Goal: Task Accomplishment & Management: Manage account settings

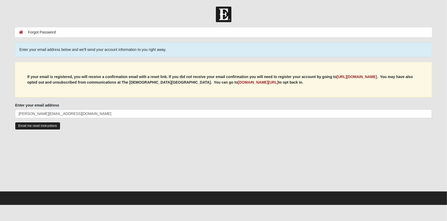
click at [33, 126] on input "Email me reset instructions" at bounding box center [37, 126] width 45 height 8
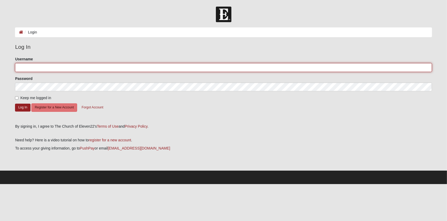
click at [75, 70] on input "Username" at bounding box center [223, 67] width 417 height 9
type input "[PERSON_NAME][EMAIL_ADDRESS][DOMAIN_NAME]"
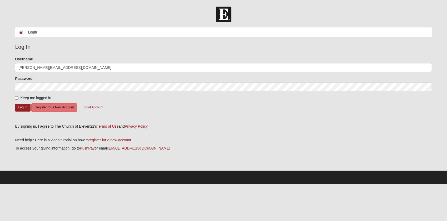
click at [151, 117] on form "Please correct the following: Username robert.pike920@gmail.com Password Keep m…" at bounding box center [223, 88] width 417 height 64
click at [87, 148] on link "PushPay" at bounding box center [87, 148] width 15 height 4
click at [86, 107] on button "Forgot Account" at bounding box center [92, 107] width 28 height 8
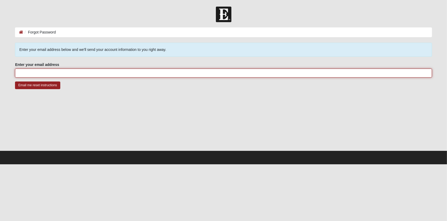
click at [72, 74] on input "Enter your email address" at bounding box center [223, 72] width 417 height 9
type input "[PERSON_NAME][EMAIL_ADDRESS][DOMAIN_NAME]"
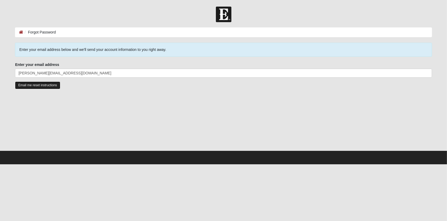
click at [44, 83] on input "Email me reset instructions" at bounding box center [37, 85] width 45 height 8
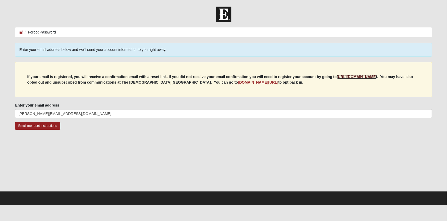
click at [365, 76] on b "[URL][DOMAIN_NAME]" at bounding box center [357, 76] width 40 height 4
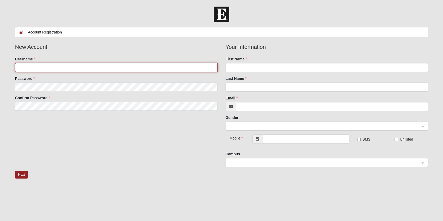
click at [36, 67] on input "Username" at bounding box center [116, 67] width 202 height 9
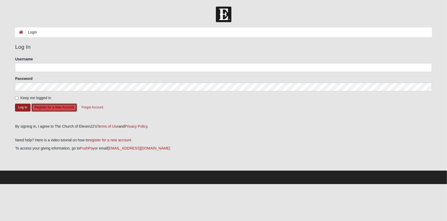
click at [61, 106] on button "Register for a New Account" at bounding box center [54, 107] width 46 height 8
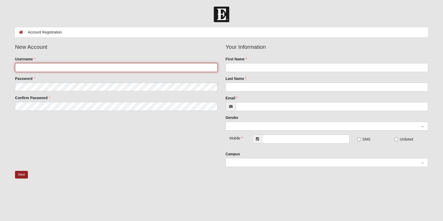
click at [71, 69] on input "Username" at bounding box center [116, 67] width 202 height 9
type input "Piker920"
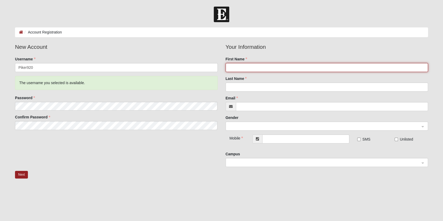
click at [274, 68] on input "First Name" at bounding box center [327, 67] width 202 height 9
type input "Robert"
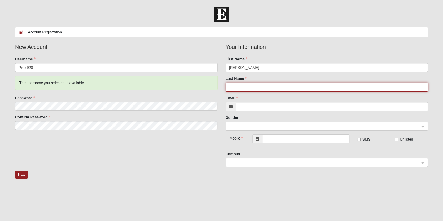
type input "Pike"
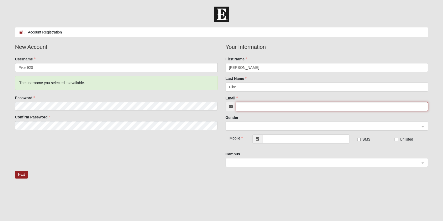
type input "[PERSON_NAME][EMAIL_ADDRESS][DOMAIN_NAME]"
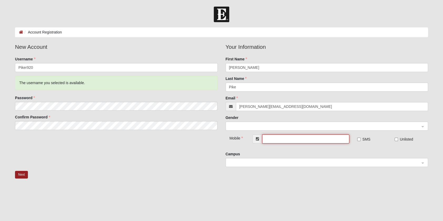
type input "[PHONE_NUMBER]"
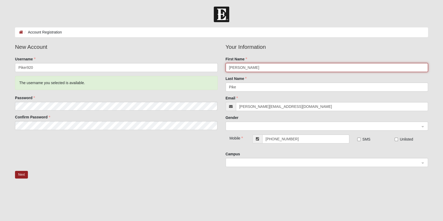
click at [255, 126] on span at bounding box center [324, 126] width 191 height 6
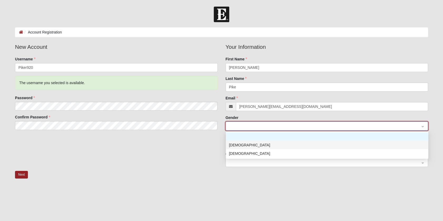
click at [244, 145] on div "[DEMOGRAPHIC_DATA]" at bounding box center [327, 145] width 196 height 6
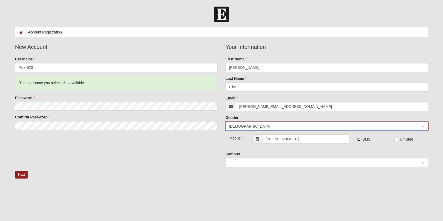
click at [359, 140] on input "SMS" at bounding box center [358, 138] width 3 height 3
checkbox input "true"
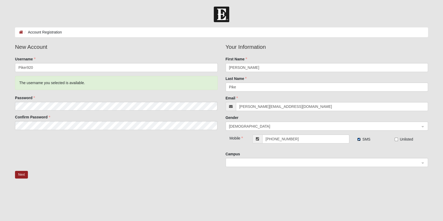
click at [252, 161] on span at bounding box center [324, 163] width 191 height 6
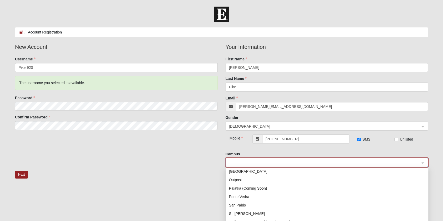
scroll to position [76, 0]
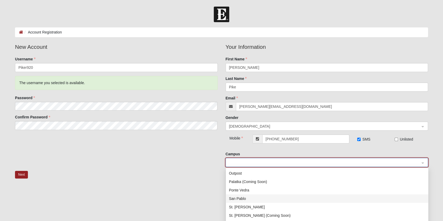
click at [236, 198] on div "San Pablo" at bounding box center [327, 198] width 196 height 6
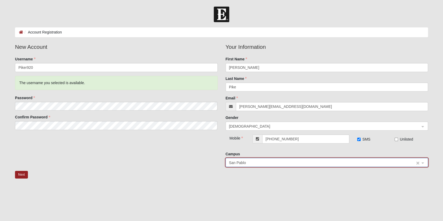
click at [258, 163] on span "San Pablo" at bounding box center [322, 163] width 186 height 6
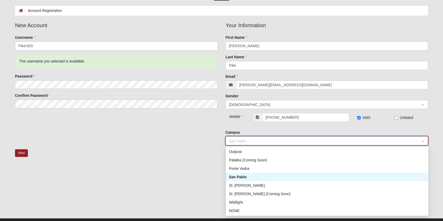
scroll to position [32, 0]
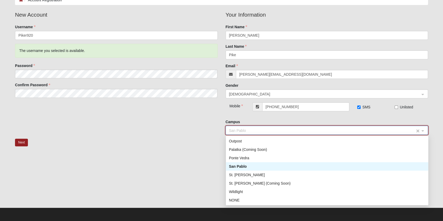
click at [261, 130] on span "San Pablo" at bounding box center [322, 130] width 186 height 6
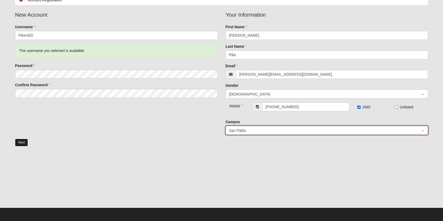
click at [21, 143] on button "Next" at bounding box center [21, 142] width 13 height 8
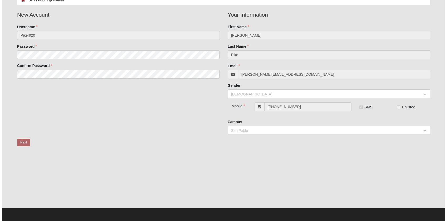
scroll to position [0, 0]
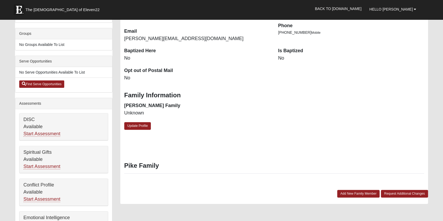
scroll to position [105, 0]
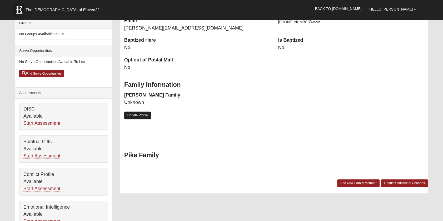
click at [139, 113] on link "Update Profile" at bounding box center [137, 115] width 27 height 8
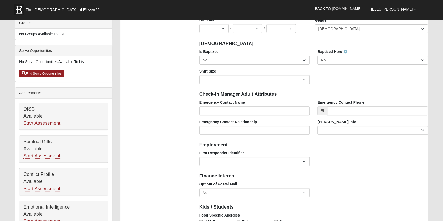
scroll to position [0, 0]
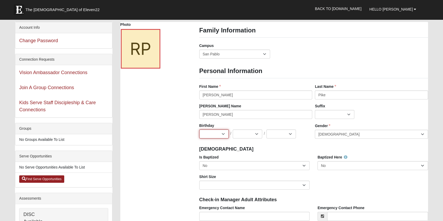
click at [222, 131] on select "Jan Feb Mar Apr May Jun Jul Aug Sep Oct Nov Dec" at bounding box center [213, 133] width 29 height 9
select select "9"
click at [199, 129] on select "Jan Feb Mar Apr May Jun Jul Aug Sep Oct Nov Dec" at bounding box center [213, 133] width 29 height 9
click at [258, 136] on select "1 2 3 4 5 6 7 8 9 10 11 12 13 14 15 16 17 18 19 20 21 22 23 24 25 26 27 28 29 3…" at bounding box center [247, 133] width 29 height 9
select select "20"
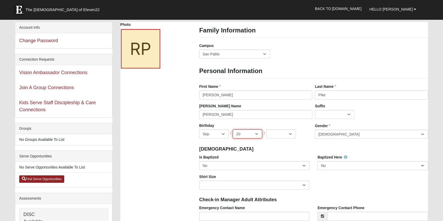
click at [233, 129] on select "1 2 3 4 5 6 7 8 9 10 11 12 13 14 15 16 17 18 19 20 21 22 23 24 25 26 27 28 29 3…" at bounding box center [247, 133] width 29 height 9
click at [294, 133] on select "2025 2024 2023 2022 2021 2020 2019 2018 2017 2016 2015 2014 2013 2012 2011 2010…" at bounding box center [280, 133] width 29 height 9
select select "1968"
click at [266, 129] on select "2025 2024 2023 2022 2021 2020 2019 2018 2017 2016 2015 2014 2013 2012 2011 2010…" at bounding box center [280, 133] width 29 height 9
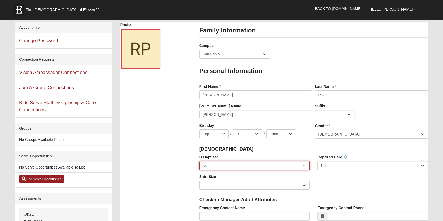
click at [243, 165] on select "No Yes" at bounding box center [254, 165] width 111 height 9
select select "True"
click at [199, 161] on select "No Yes" at bounding box center [254, 165] width 111 height 9
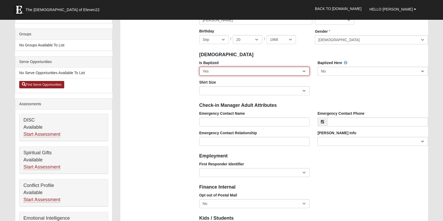
scroll to position [105, 0]
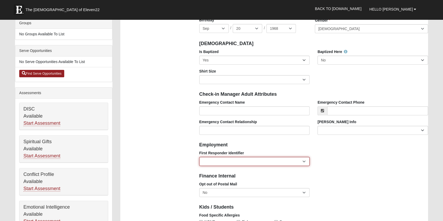
click at [262, 161] on select "EMT | Paramedic | Medical Firefighter | Fire Department Police Officer | Sherif…" at bounding box center [254, 161] width 111 height 9
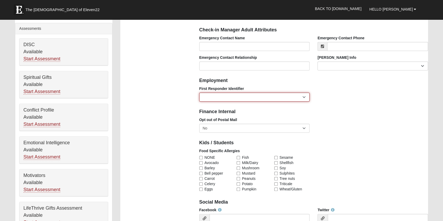
scroll to position [175, 0]
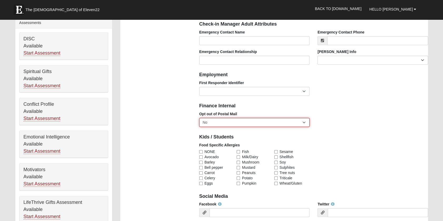
click at [270, 124] on select "No Yes" at bounding box center [254, 122] width 111 height 9
click at [201, 150] on input "NONE" at bounding box center [200, 151] width 3 height 3
checkbox input "true"
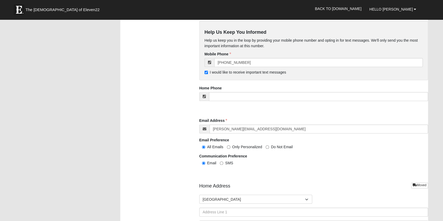
scroll to position [526, 0]
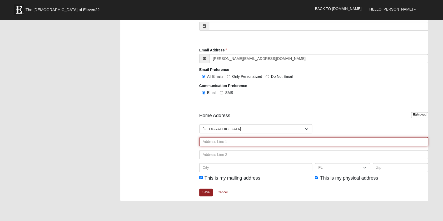
click at [266, 142] on input "text" at bounding box center [313, 141] width 229 height 9
type input "302 CLAREMONT DR"
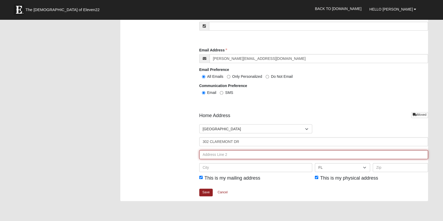
type input "302 CLAREMONT DR"
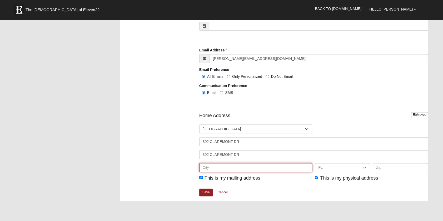
type input "YULEE"
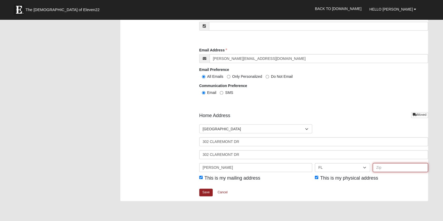
type input "32097"
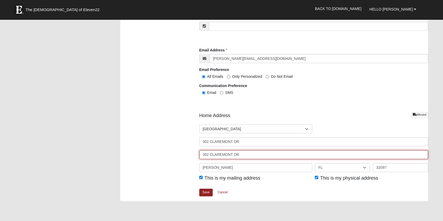
drag, startPoint x: 250, startPoint y: 153, endPoint x: 177, endPoint y: 151, distance: 73.5
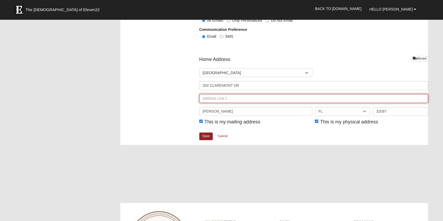
scroll to position [597, 0]
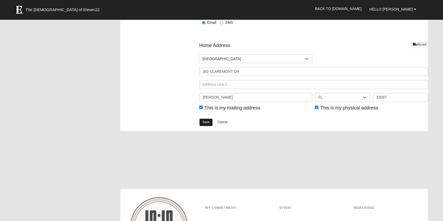
click at [208, 122] on link "Save" at bounding box center [206, 122] width 14 height 8
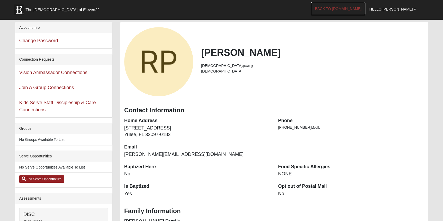
click at [364, 10] on link "Back to [DOMAIN_NAME]" at bounding box center [338, 8] width 54 height 13
